Goal: Find specific page/section: Find specific page/section

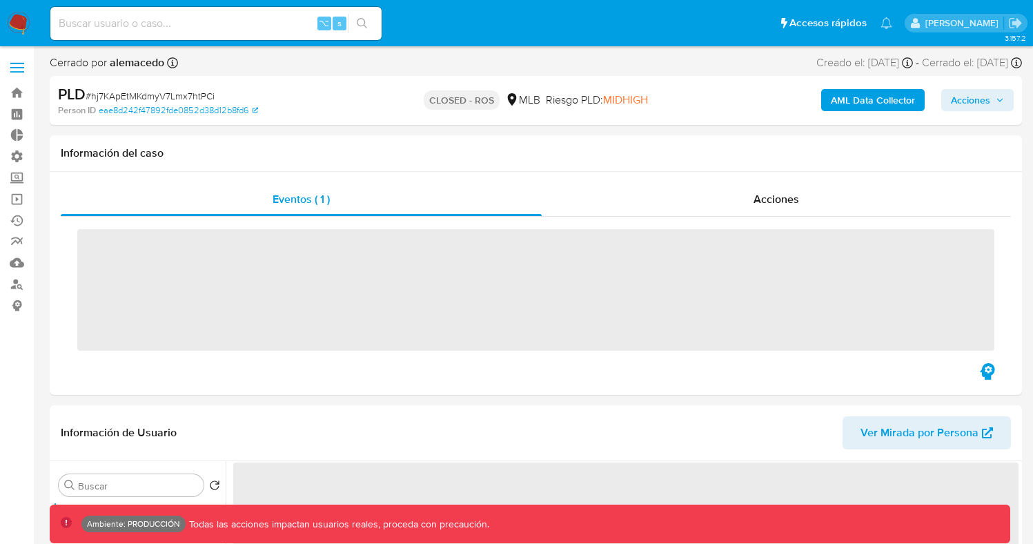
click at [210, 25] on input at bounding box center [215, 23] width 331 height 18
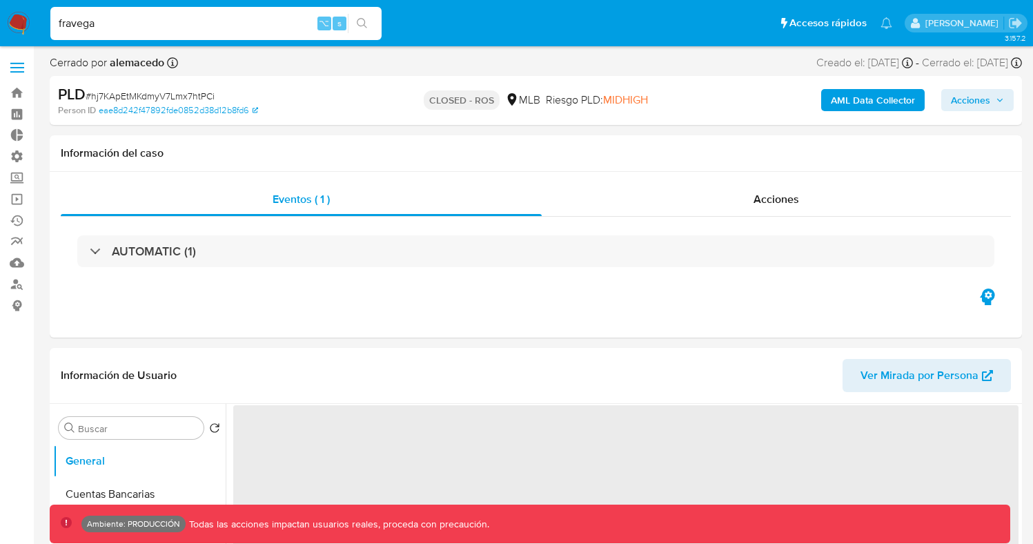
type input "fravega"
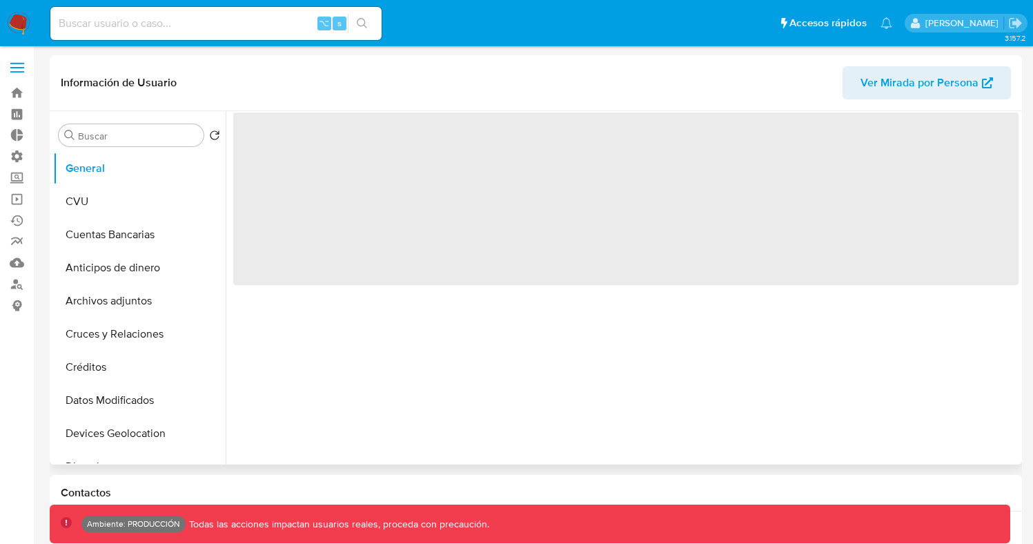
click at [982, 77] on icon "button" at bounding box center [987, 82] width 11 height 11
select select "10"
